Goal: Task Accomplishment & Management: Complete application form

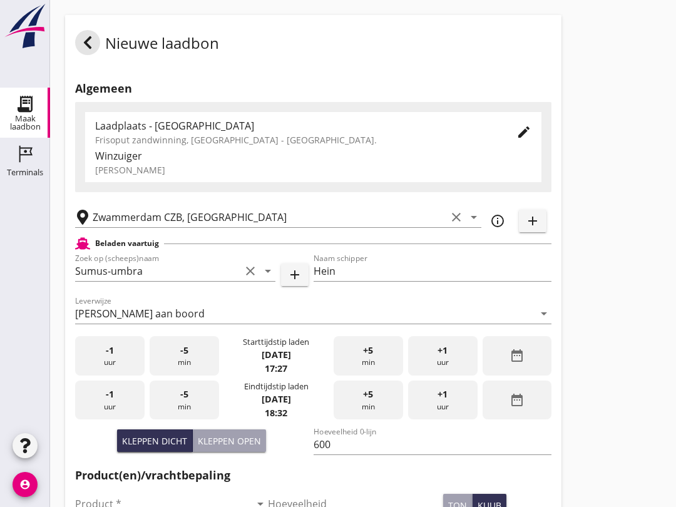
scroll to position [451, 0]
click at [380, 361] on div "+5 min" at bounding box center [368, 355] width 69 height 39
click at [385, 374] on div "+5 min" at bounding box center [368, 355] width 69 height 39
click at [362, 355] on div "+5 min" at bounding box center [368, 355] width 69 height 39
click at [191, 418] on div "-5 min" at bounding box center [184, 400] width 69 height 39
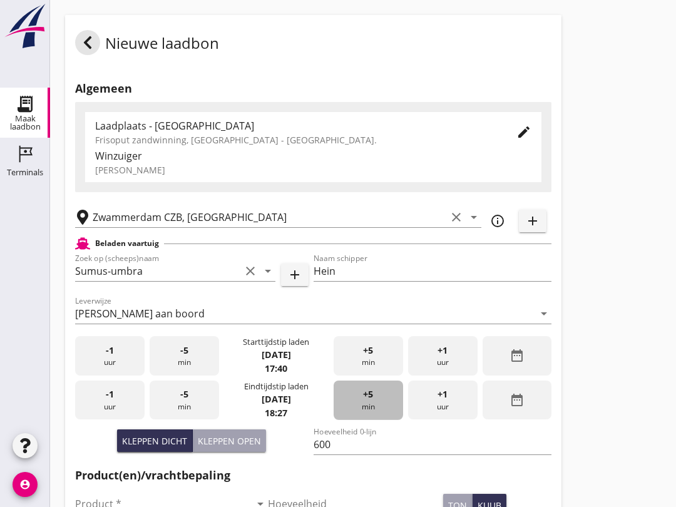
click at [376, 413] on div "+5 min" at bounding box center [368, 400] width 69 height 39
click at [379, 411] on div "+5 min" at bounding box center [368, 400] width 69 height 39
click at [373, 414] on div "+5 min" at bounding box center [368, 400] width 69 height 39
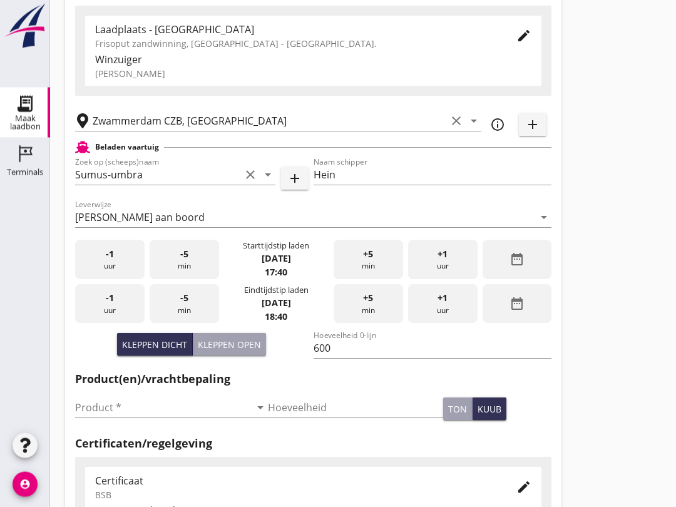
click at [153, 418] on input "Product *" at bounding box center [162, 408] width 175 height 20
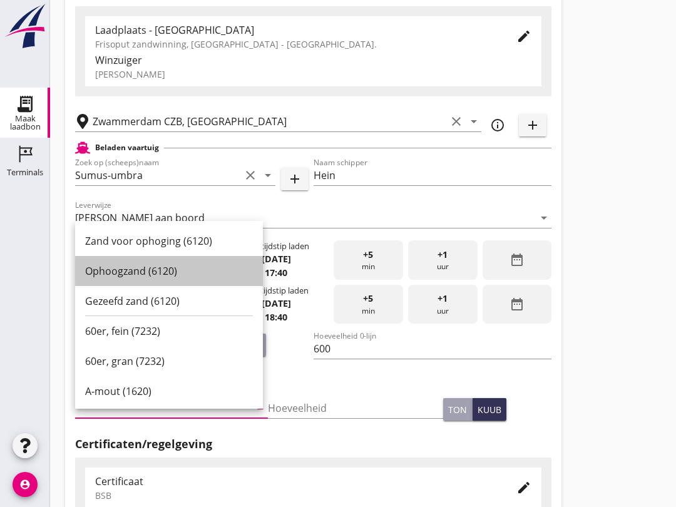
click at [165, 266] on div "Ophoogzand (6120)" at bounding box center [169, 271] width 168 height 15
type input "Ophoogzand (6120)"
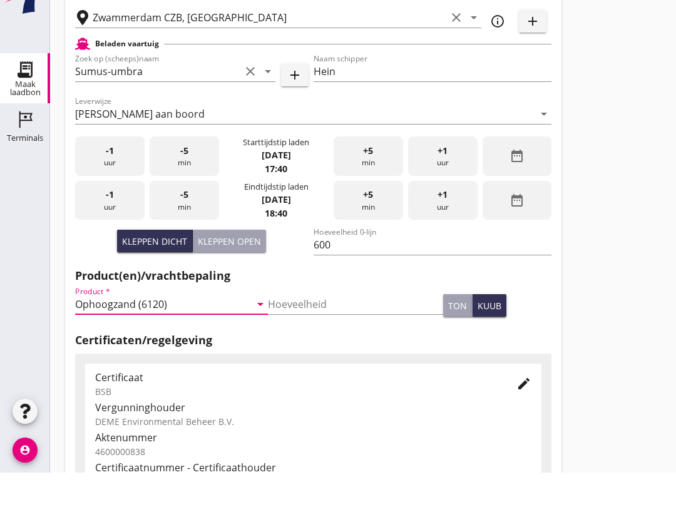
scroll to position [398, 0]
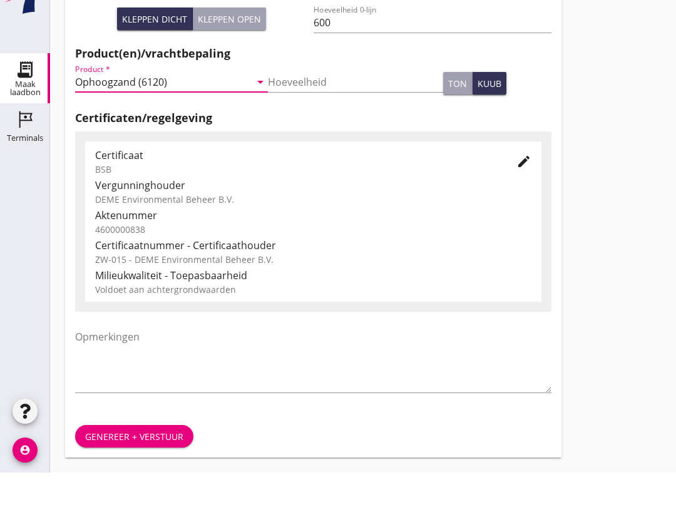
click at [133, 465] on div "Genereer + verstuur" at bounding box center [134, 471] width 98 height 13
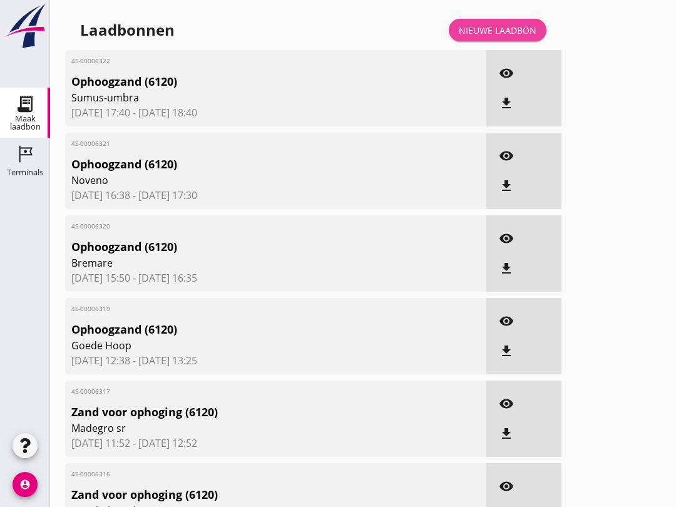
click at [525, 37] on div "Nieuwe laadbon" at bounding box center [498, 30] width 78 height 13
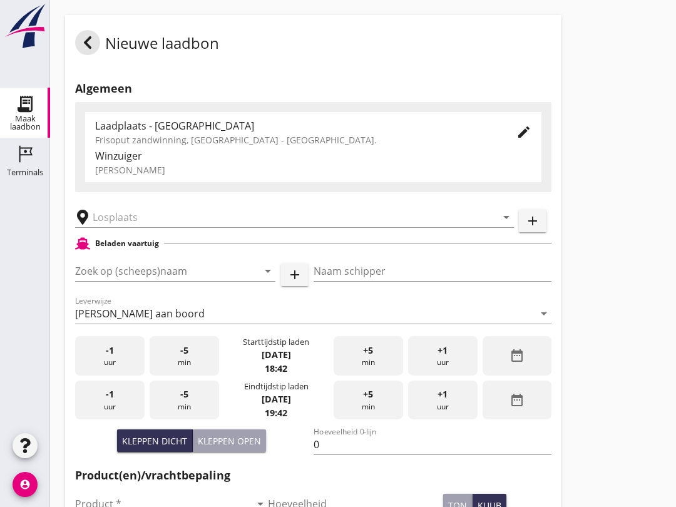
click at [140, 280] on input "Zoek op (scheeps)naam" at bounding box center [157, 271] width 165 height 20
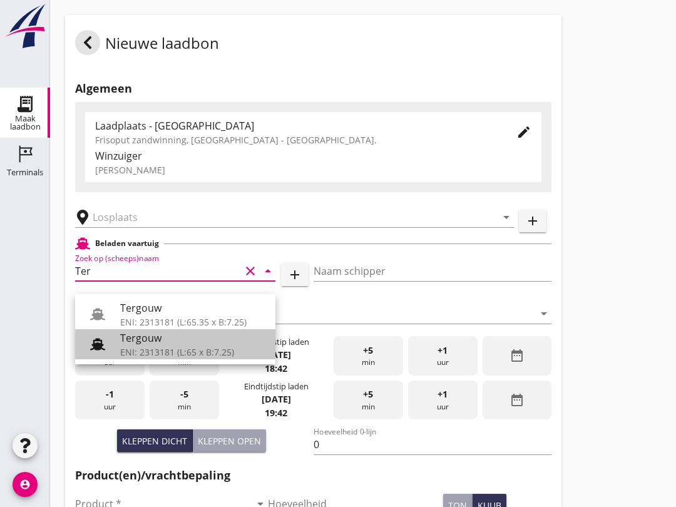
click at [156, 346] on div "ENI: 2313181 (L:65 x B:7.25)" at bounding box center [192, 352] width 145 height 13
type input "Tergouw"
type input "[PERSON_NAME][GEOGRAPHIC_DATA]"
type input "510"
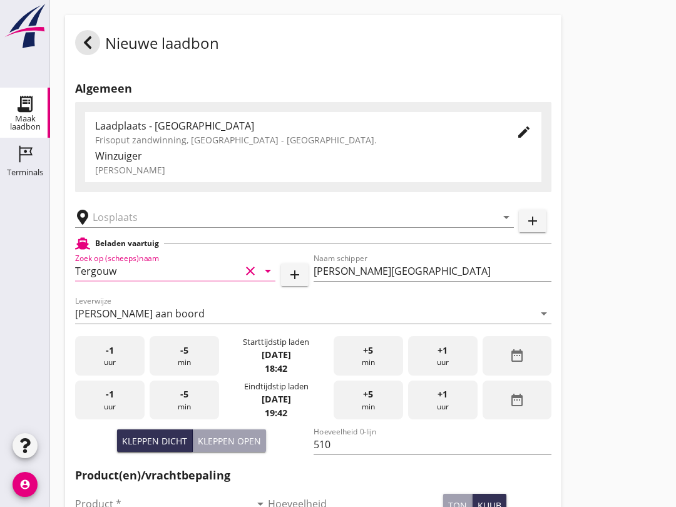
click at [193, 222] on input "text" at bounding box center [286, 217] width 386 height 20
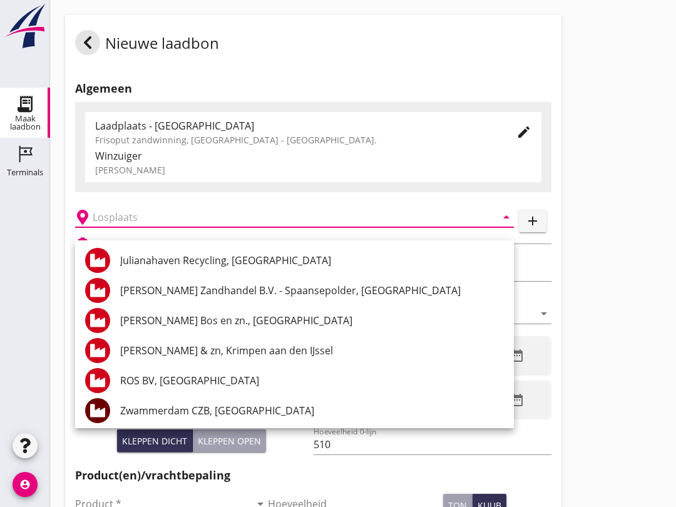
click at [626, 295] on div "Nieuwe laadbon Algemeen Laadplaats - Wingebied Frisoput zandwinning, [GEOGRAPHI…" at bounding box center [363, 447] width 626 height 895
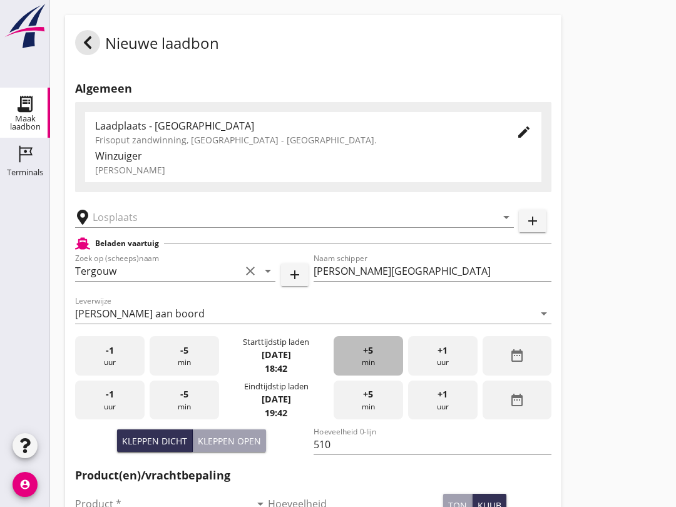
click at [358, 364] on div "+5 min" at bounding box center [368, 355] width 69 height 39
click at [194, 376] on div "-5 min" at bounding box center [184, 355] width 69 height 39
click at [136, 212] on div "arrow_drop_down" at bounding box center [294, 216] width 439 height 39
click at [168, 227] on input "text" at bounding box center [286, 217] width 386 height 20
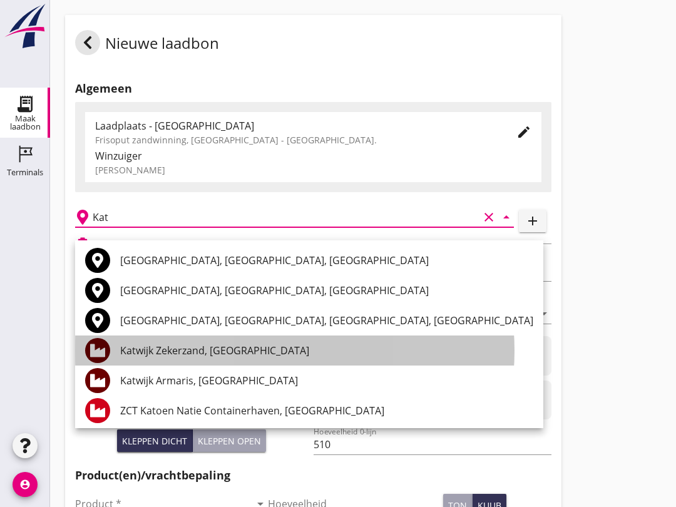
click at [247, 361] on div "Katwijk Zekerzand, [GEOGRAPHIC_DATA]" at bounding box center [326, 351] width 413 height 30
type input "Katwijk Zekerzand, [GEOGRAPHIC_DATA]"
